Goal: Transaction & Acquisition: Purchase product/service

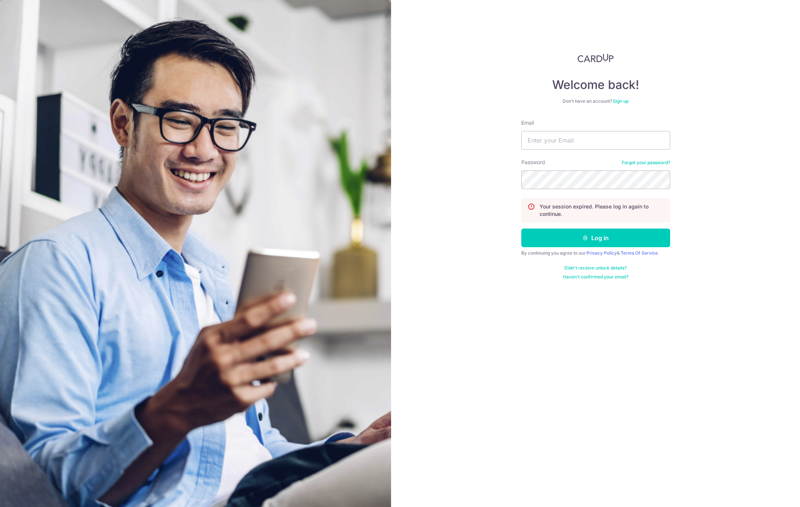
click at [0, 506] on nordpass-portal at bounding box center [0, 507] width 0 height 0
type input "[EMAIL_ADDRESS][PERSON_NAME][DOMAIN_NAME]"
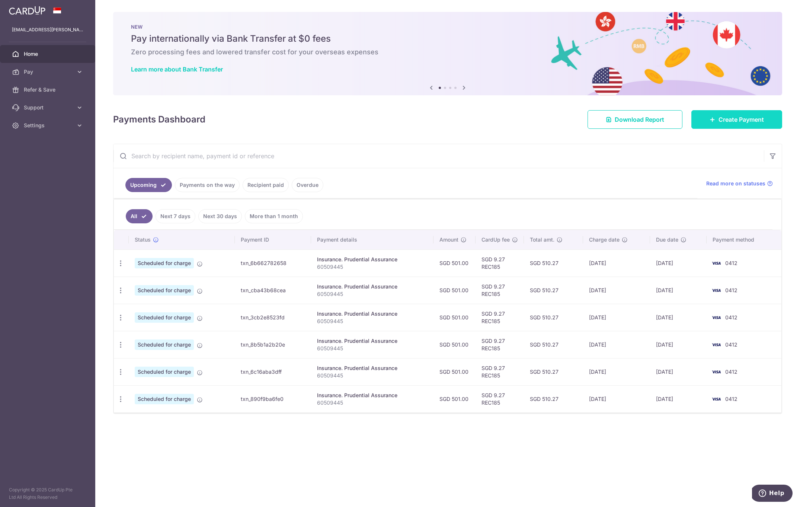
click at [707, 118] on link "Create Payment" at bounding box center [736, 119] width 91 height 19
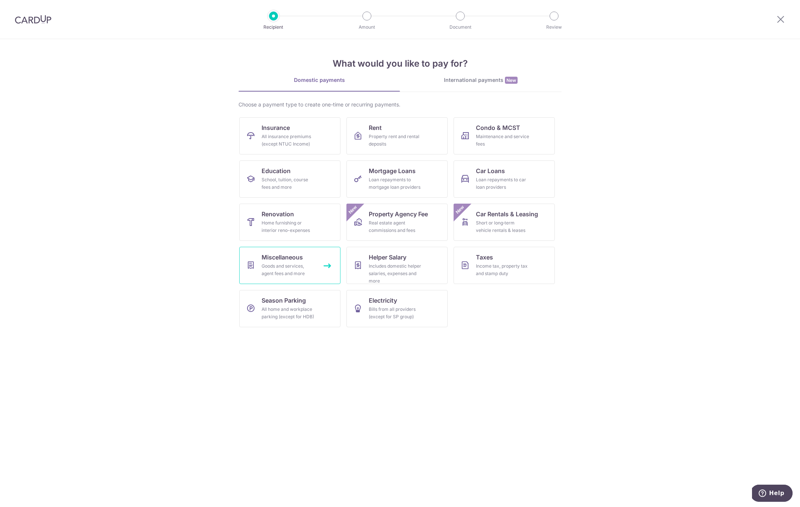
click at [302, 271] on div "Goods and services, agent fees and more" at bounding box center [289, 269] width 54 height 15
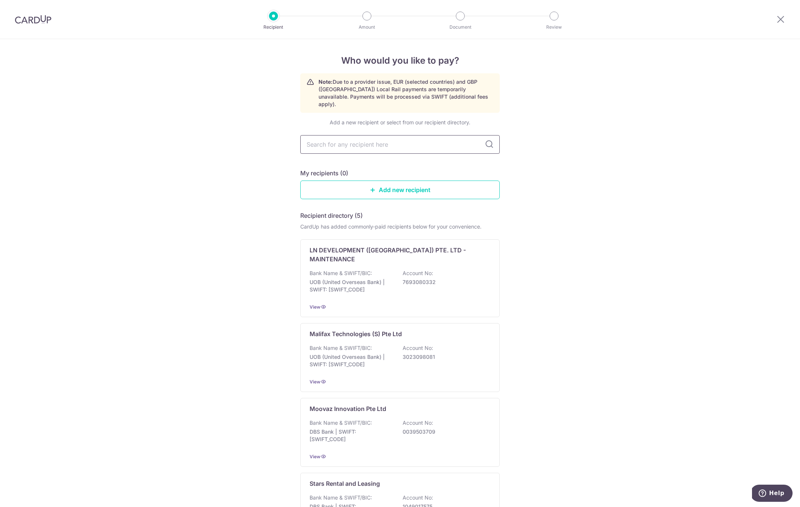
click at [368, 140] on input "text" at bounding box center [399, 144] width 199 height 19
click at [431, 187] on link "Add new recipient" at bounding box center [399, 189] width 199 height 19
click at [365, 147] on div "Add a new recipient or select from our recipient directory. My recipients (0) A…" at bounding box center [399, 384] width 199 height 531
click at [365, 135] on input "text" at bounding box center [399, 144] width 199 height 19
type input "bluesg"
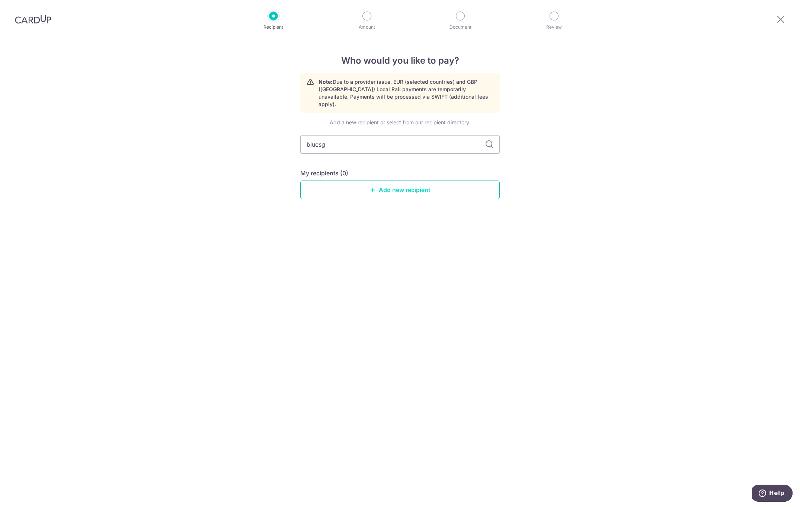
click at [374, 187] on icon at bounding box center [373, 190] width 6 height 6
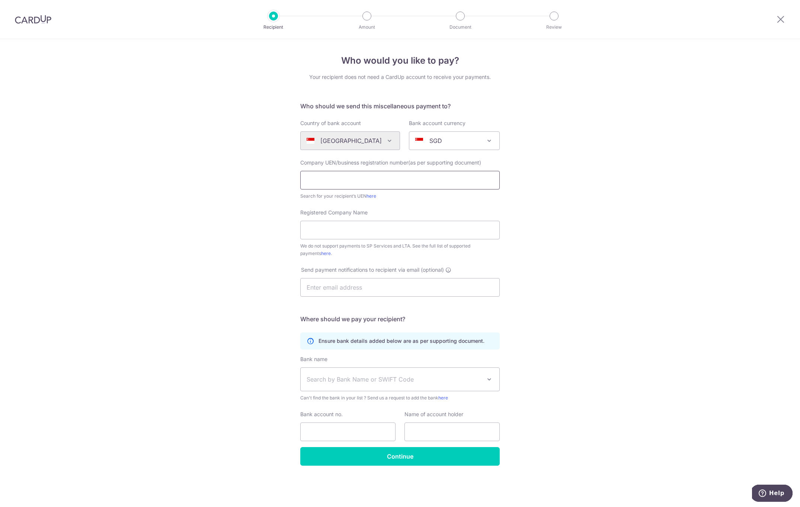
click at [383, 182] on input "text" at bounding box center [399, 180] width 199 height 19
